Goal: Find contact information: Find contact information

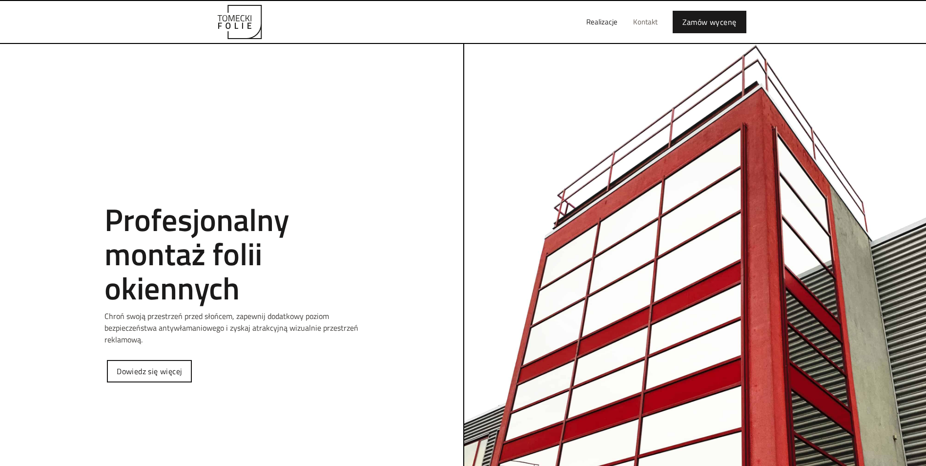
click at [654, 21] on link "Kontakt" at bounding box center [645, 21] width 40 height 31
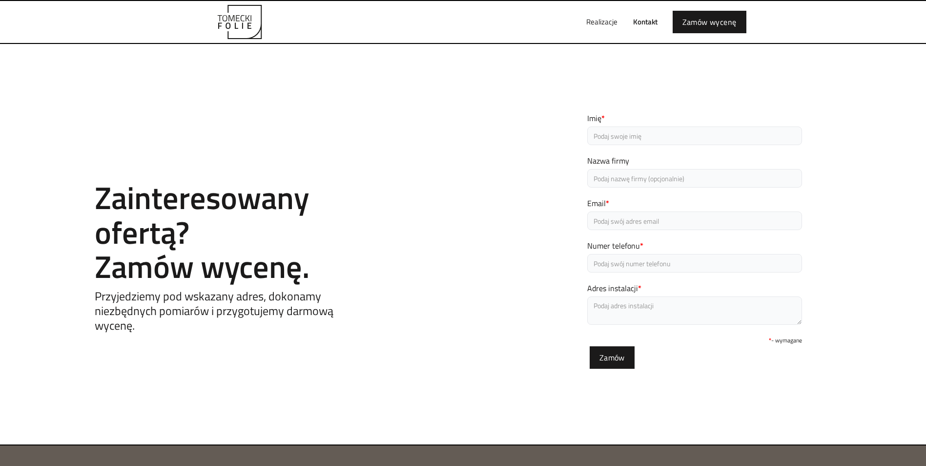
click at [648, 28] on link "Kontakt" at bounding box center [645, 21] width 40 height 31
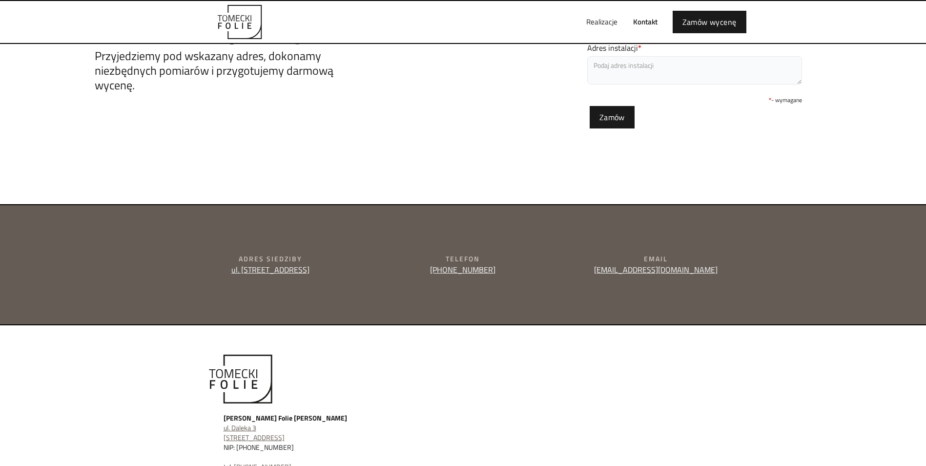
scroll to position [286, 0]
